Goal: Task Accomplishment & Management: Manage account settings

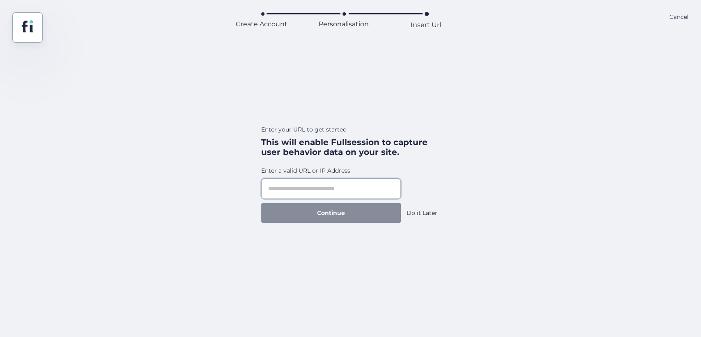
click at [338, 193] on input "text" at bounding box center [331, 188] width 140 height 21
click at [421, 212] on div "Do it Later" at bounding box center [421, 212] width 31 height 9
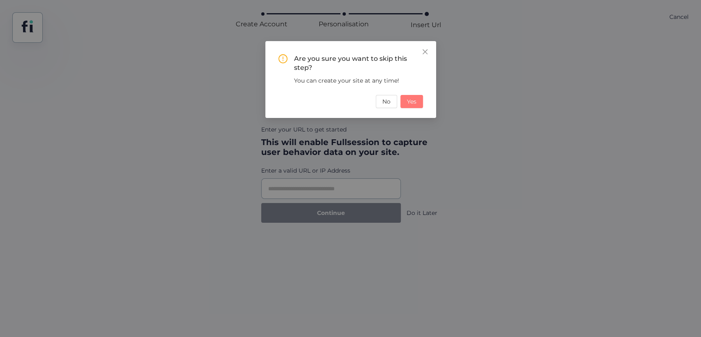
click at [409, 100] on span "Yes" at bounding box center [411, 101] width 9 height 9
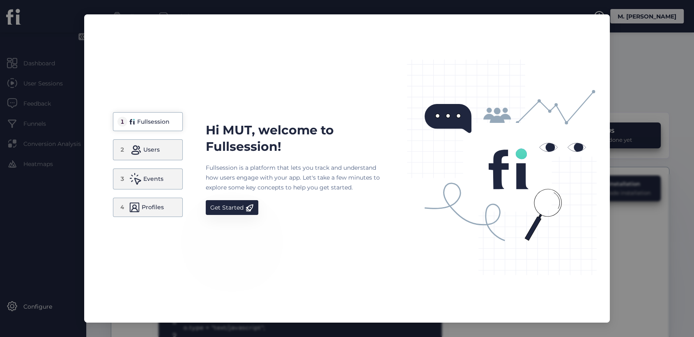
click at [135, 150] on span at bounding box center [135, 150] width 12 height 12
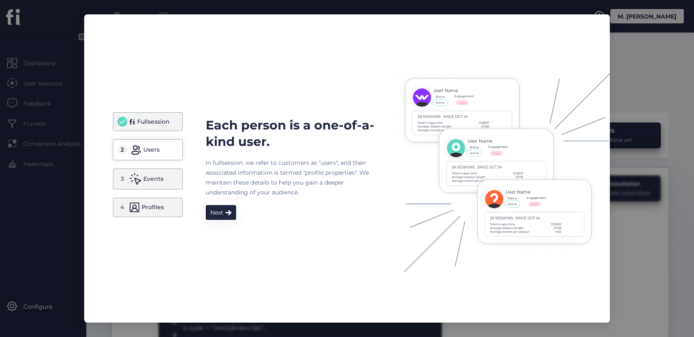
click at [149, 186] on div "3 Events" at bounding box center [148, 178] width 70 height 21
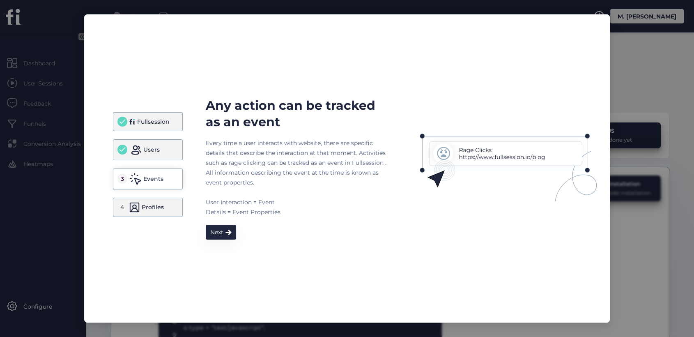
click at [157, 209] on div "Profiles" at bounding box center [153, 207] width 22 height 10
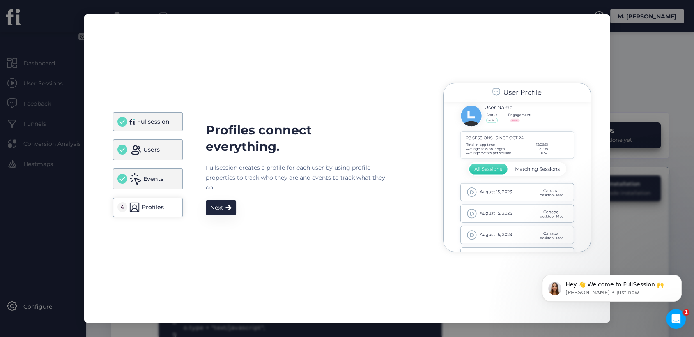
click at [158, 118] on div "Fullsession" at bounding box center [153, 122] width 32 height 10
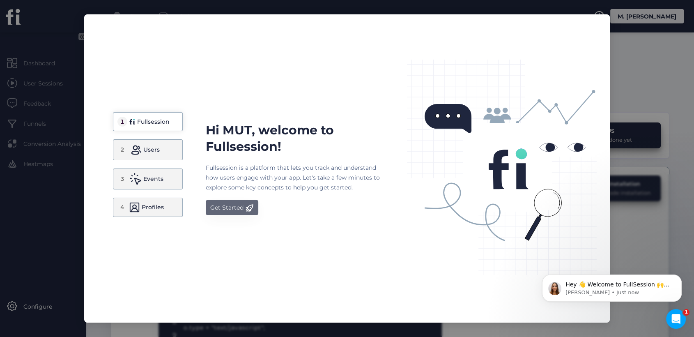
click at [236, 208] on div "Get Started" at bounding box center [226, 207] width 33 height 10
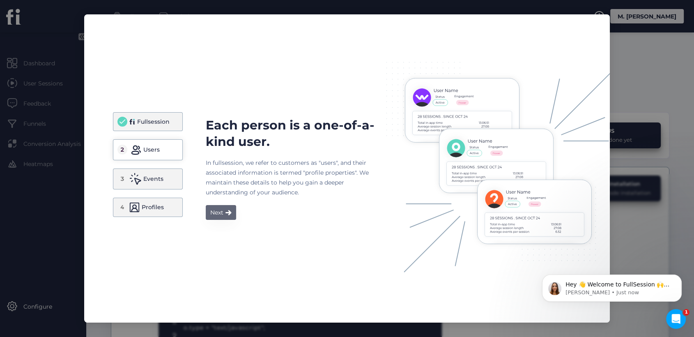
click at [220, 208] on div "Next" at bounding box center [216, 212] width 13 height 10
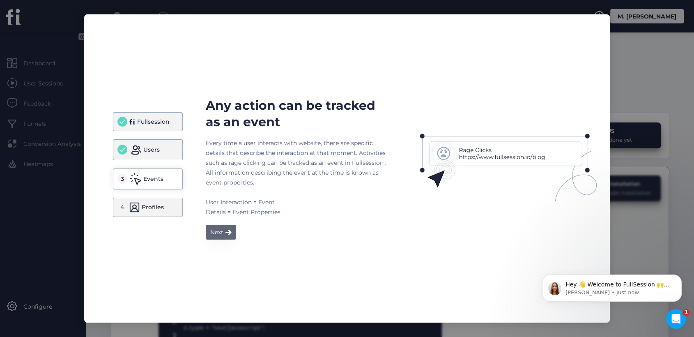
click at [223, 230] on div "Next" at bounding box center [216, 232] width 13 height 10
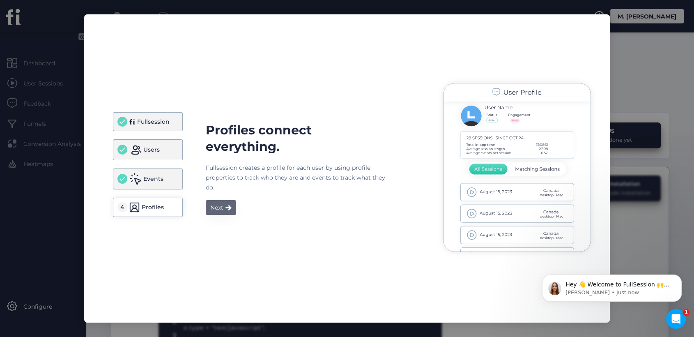
click at [220, 202] on div "Next" at bounding box center [216, 207] width 13 height 10
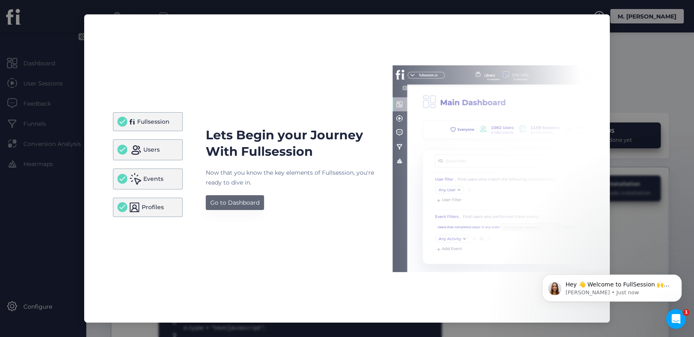
click at [231, 200] on div "Go to Dashboard" at bounding box center [234, 202] width 49 height 10
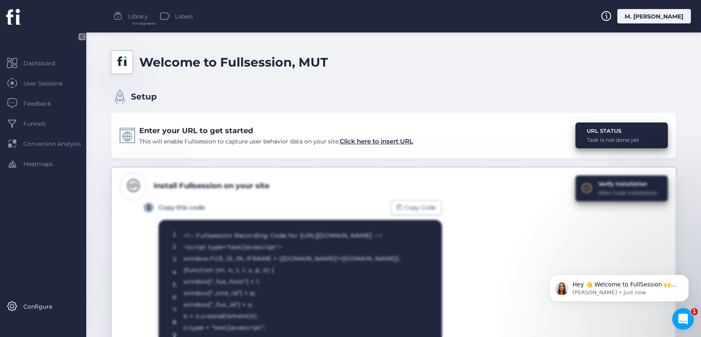
click at [681, 316] on icon "Open Intercom Messenger" at bounding box center [682, 318] width 14 height 14
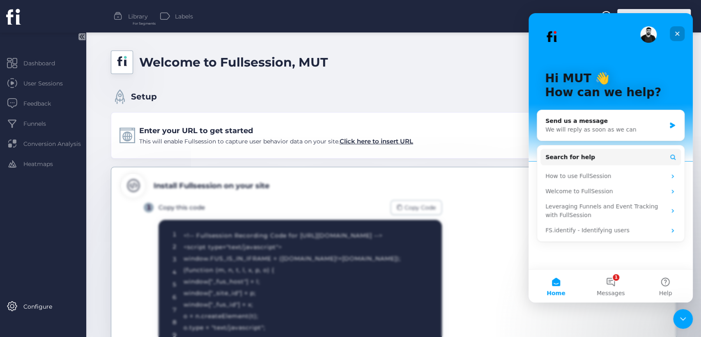
click at [677, 36] on icon "Close" at bounding box center [677, 33] width 7 height 7
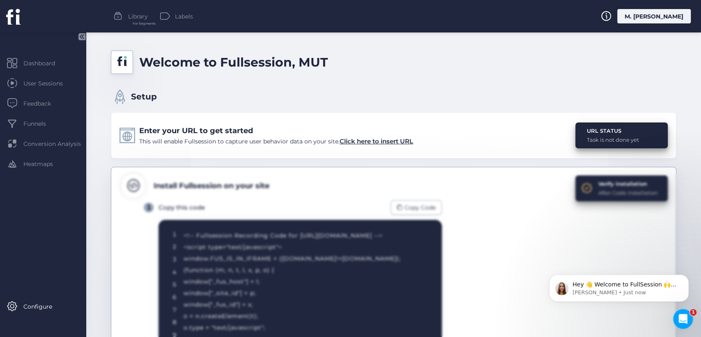
click at [602, 135] on div "URL STATUS" at bounding box center [613, 130] width 52 height 8
click at [587, 138] on div "Task is not done yet" at bounding box center [613, 139] width 52 height 8
drag, startPoint x: 638, startPoint y: 139, endPoint x: 581, endPoint y: 142, distance: 57.1
click at [581, 142] on div "URL STATUS Task is not done yet" at bounding box center [621, 135] width 92 height 26
click at [587, 132] on div "URL STATUS" at bounding box center [613, 130] width 52 height 8
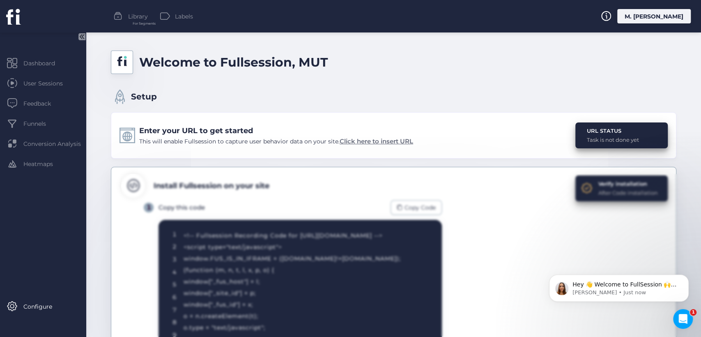
click at [376, 141] on span "Click here to insert URL" at bounding box center [376, 141] width 73 height 8
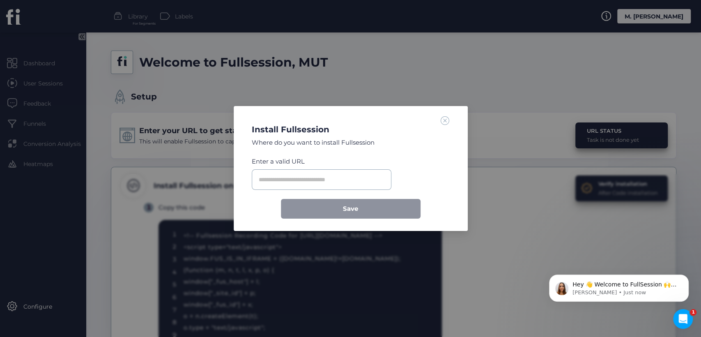
click at [447, 119] on span at bounding box center [445, 120] width 9 height 9
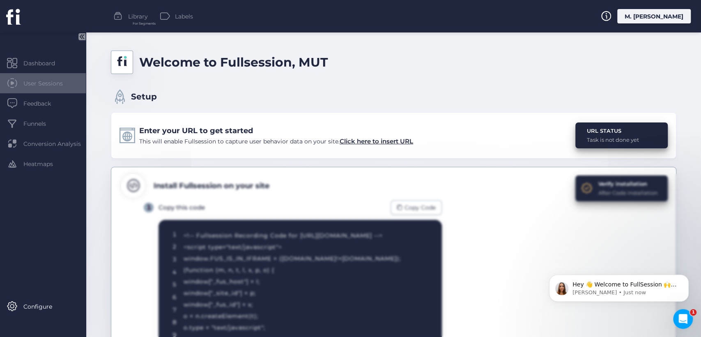
click at [56, 80] on span "User Sessions" at bounding box center [49, 83] width 52 height 9
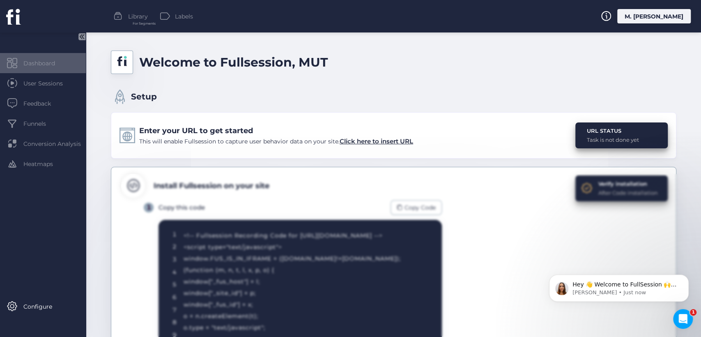
click at [53, 68] on div "Dashboard" at bounding box center [43, 63] width 86 height 20
click at [79, 37] on icon at bounding box center [81, 36] width 7 height 7
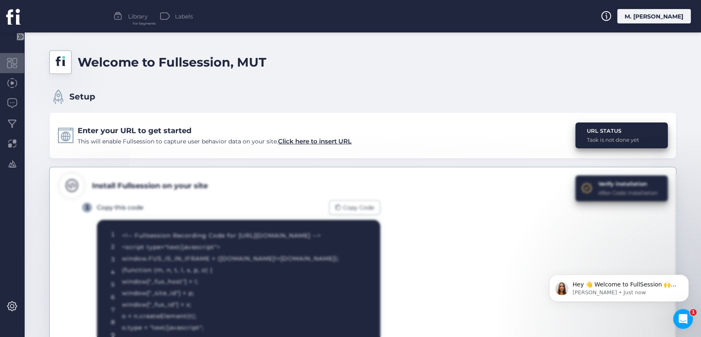
click at [14, 68] on div at bounding box center [12, 63] width 24 height 20
click at [14, 91] on div at bounding box center [12, 83] width 24 height 20
click at [14, 110] on div at bounding box center [12, 103] width 24 height 20
click at [14, 127] on span at bounding box center [12, 123] width 10 height 10
click at [14, 142] on span at bounding box center [12, 143] width 10 height 10
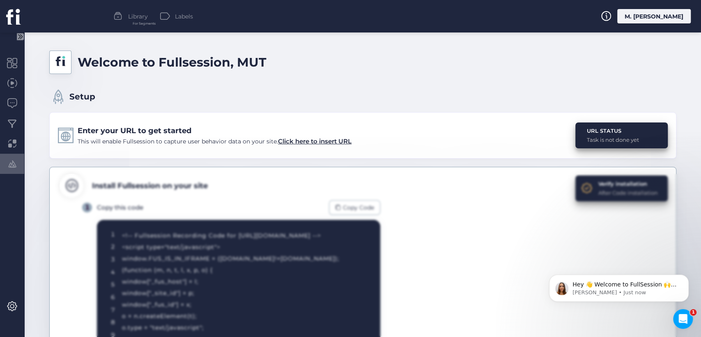
click at [7, 160] on span at bounding box center [12, 163] width 10 height 10
click at [11, 308] on span at bounding box center [12, 306] width 10 height 10
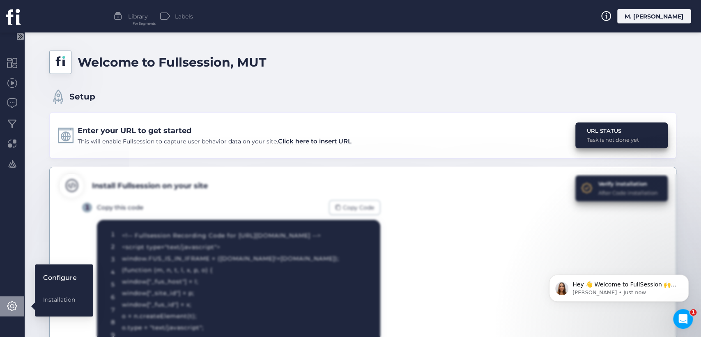
click at [59, 278] on div "Configure" at bounding box center [60, 277] width 34 height 10
click at [48, 299] on div "Installation" at bounding box center [60, 299] width 34 height 9
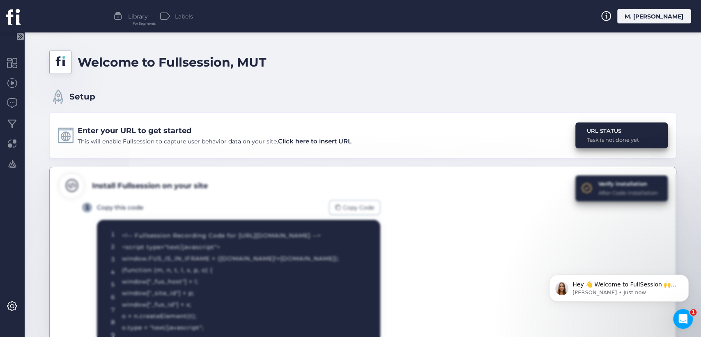
click at [17, 37] on icon at bounding box center [20, 36] width 7 height 7
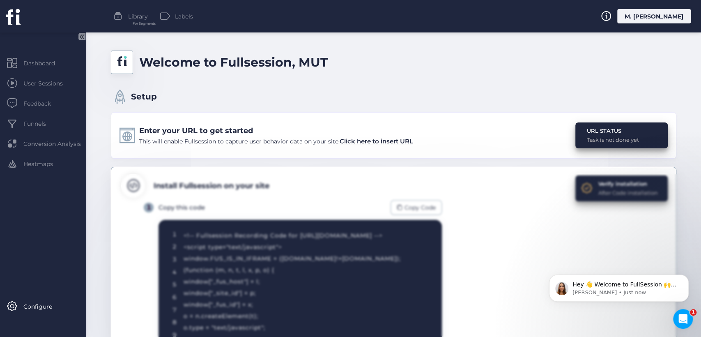
click at [122, 13] on span at bounding box center [118, 16] width 10 height 10
click at [174, 13] on div "Labels" at bounding box center [176, 16] width 33 height 12
click at [611, 21] on icon at bounding box center [606, 16] width 10 height 10
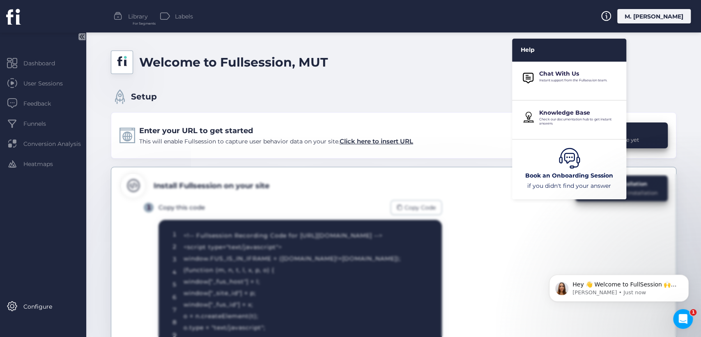
click at [650, 17] on div "M. [PERSON_NAME]" at bounding box center [653, 16] width 73 height 14
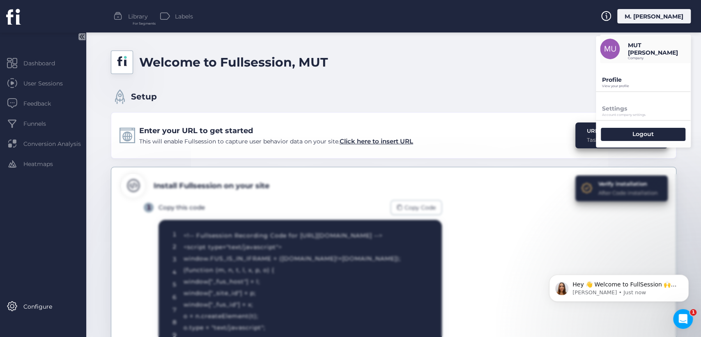
click at [615, 79] on p "Profile" at bounding box center [646, 79] width 89 height 7
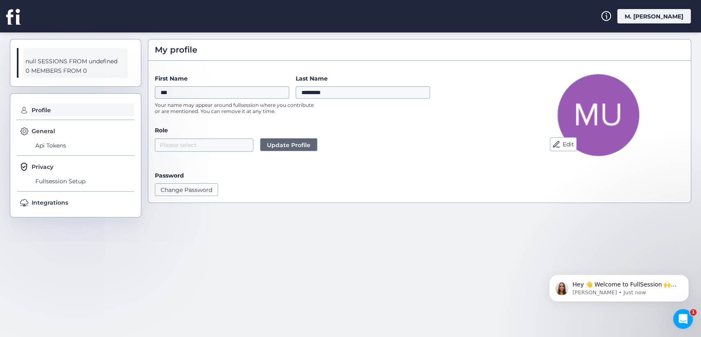
click at [642, 14] on div "M. [PERSON_NAME]" at bounding box center [653, 16] width 73 height 14
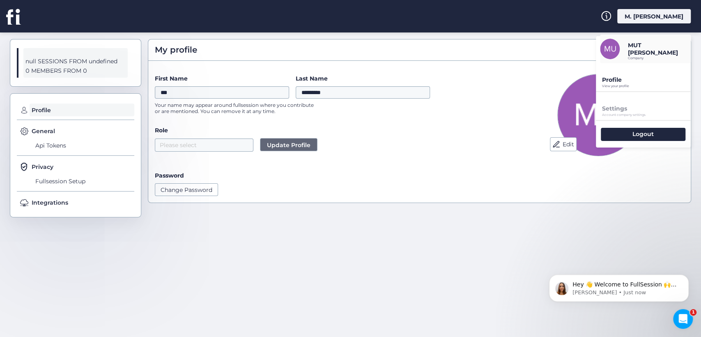
click at [16, 21] on icon at bounding box center [12, 16] width 13 height 15
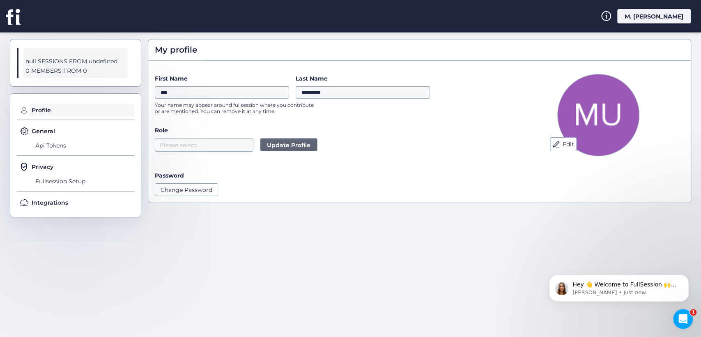
click at [14, 22] on icon at bounding box center [13, 16] width 15 height 16
click at [16, 10] on icon at bounding box center [13, 16] width 15 height 16
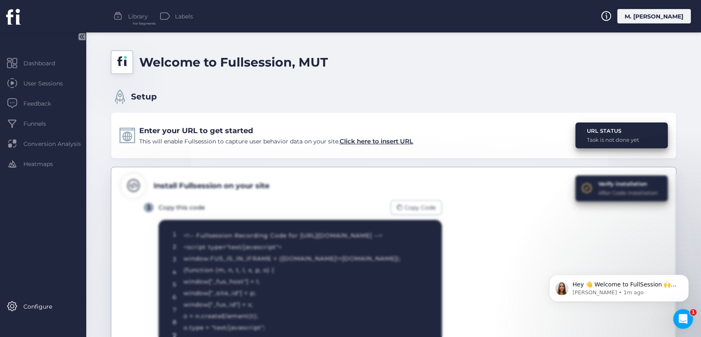
click at [17, 18] on icon at bounding box center [12, 16] width 13 height 15
click at [82, 37] on icon at bounding box center [83, 36] width 2 height 4
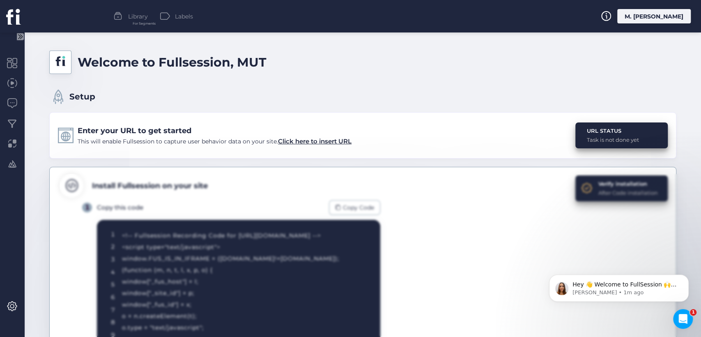
click at [19, 29] on div at bounding box center [12, 16] width 25 height 32
click at [21, 37] on icon at bounding box center [21, 36] width 2 height 4
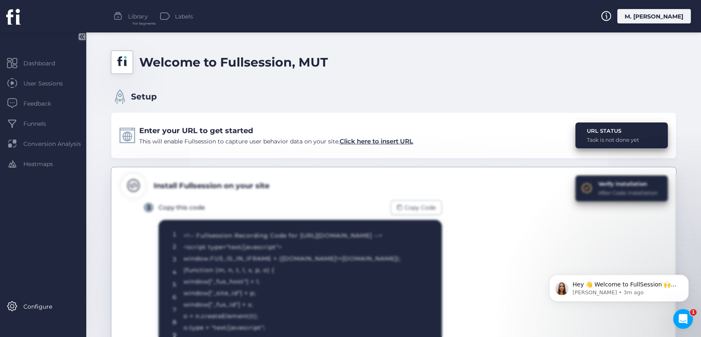
click at [640, 17] on div "M. [PERSON_NAME]" at bounding box center [653, 16] width 73 height 14
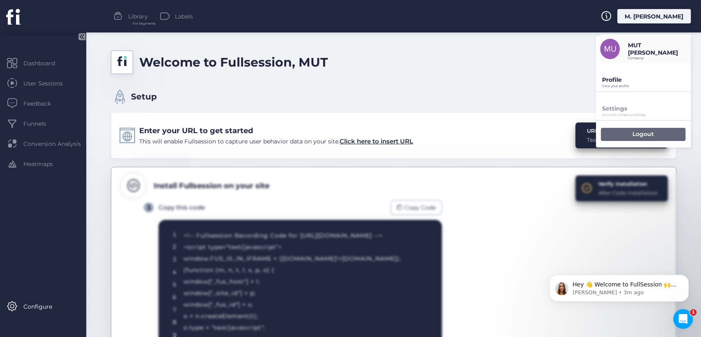
click at [640, 133] on p "Logout" at bounding box center [642, 133] width 21 height 7
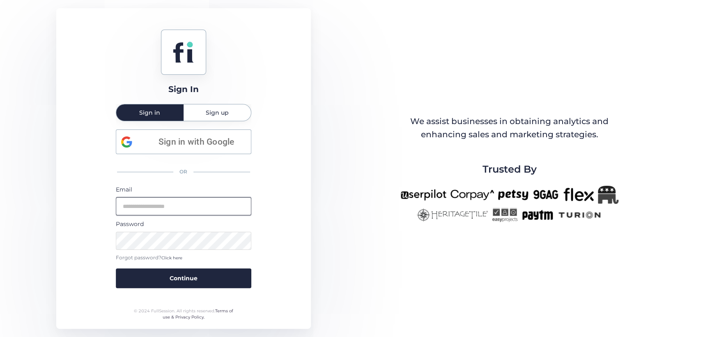
click at [158, 209] on input "email" at bounding box center [183, 206] width 135 height 18
click at [323, 133] on div "Sign In Sign in Sign up Sign in with Google OR Email Password Forgot password? …" at bounding box center [350, 168] width 701 height 337
click at [222, 117] on span "Sign up" at bounding box center [217, 112] width 23 height 16
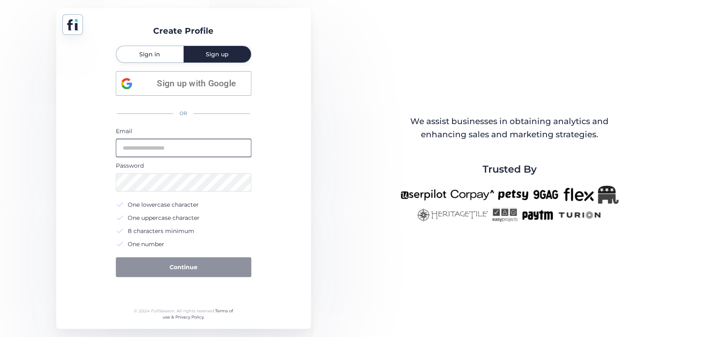
click at [176, 145] on input "email" at bounding box center [183, 148] width 135 height 18
type input "*"
type input "**********"
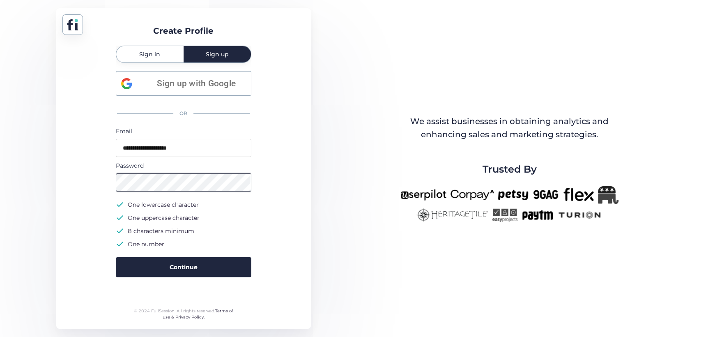
click at [116, 257] on button "Continue" at bounding box center [183, 267] width 135 height 20
click at [296, 176] on div "**********" at bounding box center [183, 168] width 255 height 320
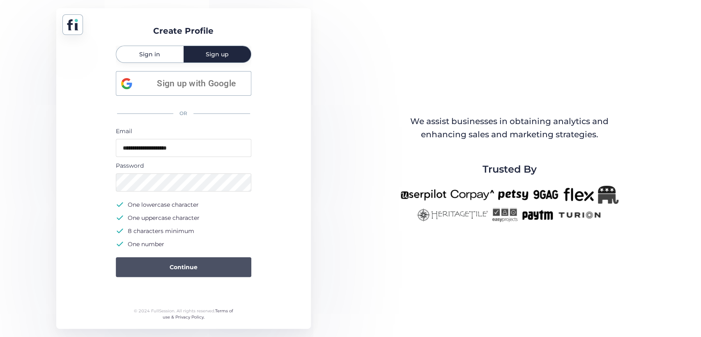
click at [198, 264] on button "Continue" at bounding box center [183, 267] width 135 height 20
click at [217, 267] on button "Continue" at bounding box center [183, 267] width 135 height 20
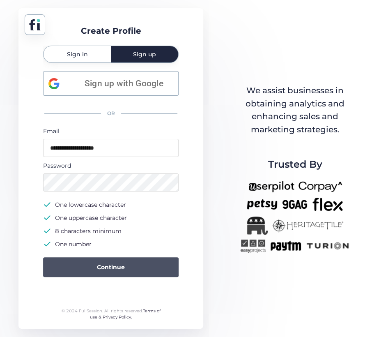
click at [137, 260] on button "Continue" at bounding box center [110, 267] width 135 height 20
click at [110, 270] on span "Continue" at bounding box center [111, 266] width 28 height 9
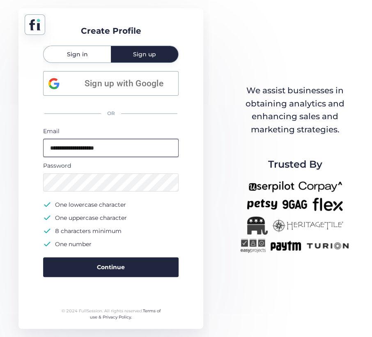
drag, startPoint x: 138, startPoint y: 146, endPoint x: 40, endPoint y: 146, distance: 97.7
click at [40, 146] on div "**********" at bounding box center [110, 168] width 185 height 320
click at [74, 57] on span "Sign in" at bounding box center [77, 54] width 21 height 6
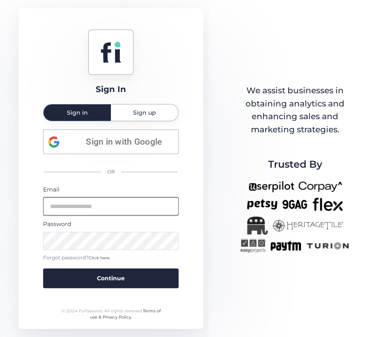
click at [101, 207] on input "email" at bounding box center [110, 206] width 135 height 18
paste input "**********"
type input "**********"
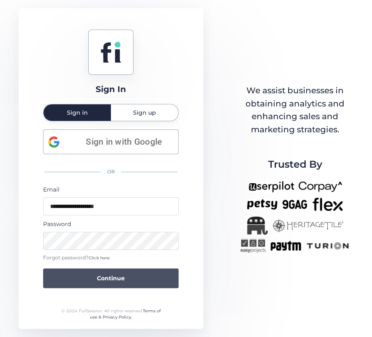
click at [66, 280] on button "Continue" at bounding box center [110, 278] width 135 height 20
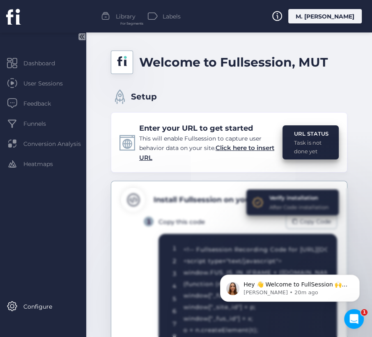
click at [332, 18] on div "M. [PERSON_NAME]" at bounding box center [324, 16] width 73 height 14
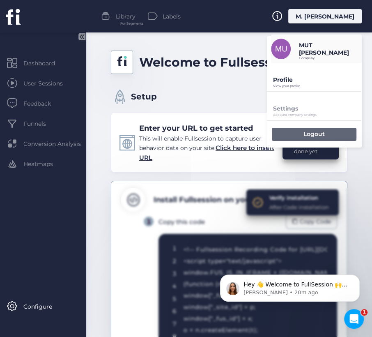
click at [313, 133] on p "Logout" at bounding box center [313, 133] width 21 height 7
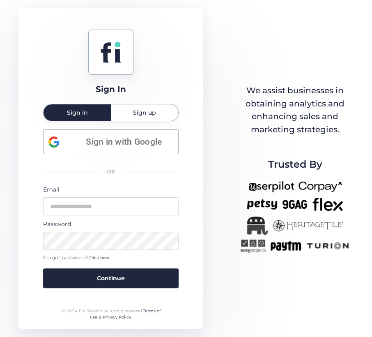
click at [148, 114] on span "Sign up" at bounding box center [144, 113] width 23 height 6
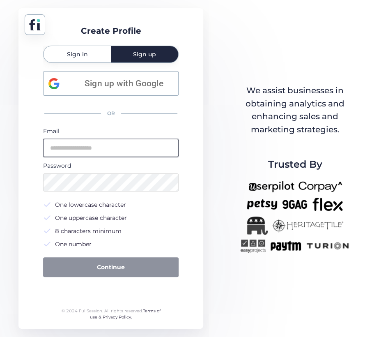
click at [80, 145] on input "email" at bounding box center [110, 148] width 135 height 18
paste input "**********"
type input "**********"
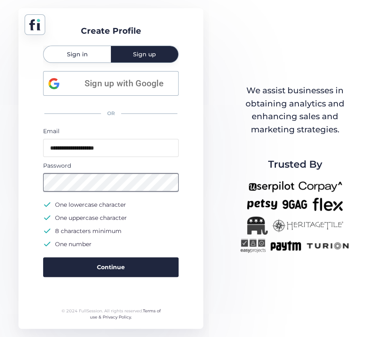
click at [43, 257] on button "Continue" at bounding box center [110, 267] width 135 height 20
click at [33, 182] on div "**********" at bounding box center [110, 168] width 185 height 320
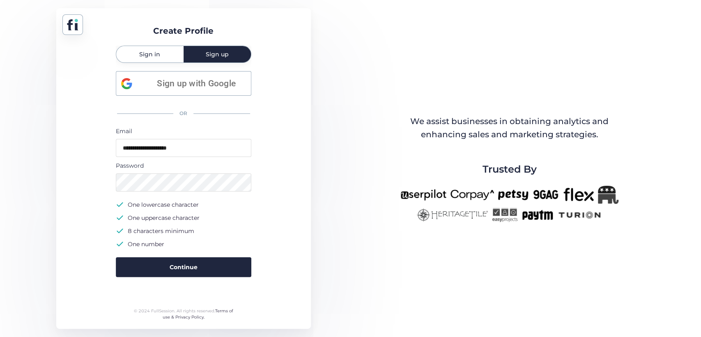
click at [165, 57] on div "Sign in" at bounding box center [149, 54] width 67 height 16
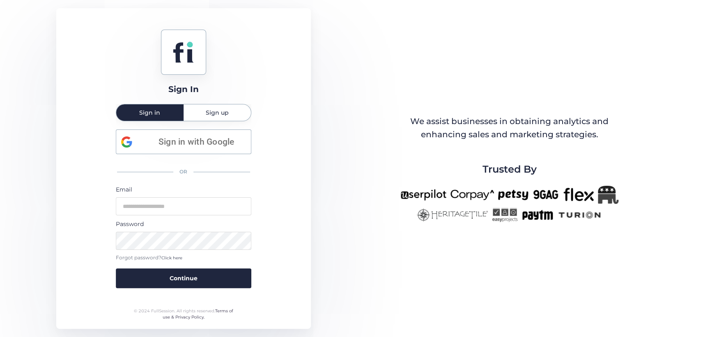
click at [222, 112] on span "Sign up" at bounding box center [217, 113] width 23 height 6
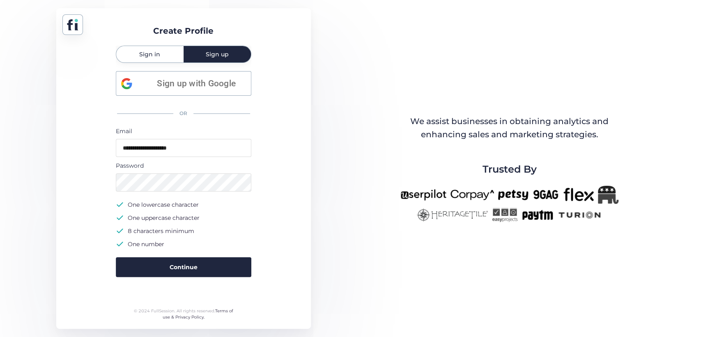
click at [264, 101] on div "**********" at bounding box center [183, 168] width 255 height 320
click at [156, 62] on span "Sign in" at bounding box center [149, 54] width 21 height 16
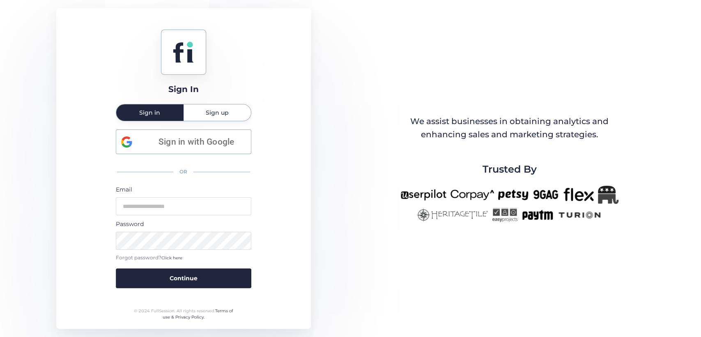
click at [218, 111] on span "Sign up" at bounding box center [217, 113] width 23 height 6
